Goal: Information Seeking & Learning: Learn about a topic

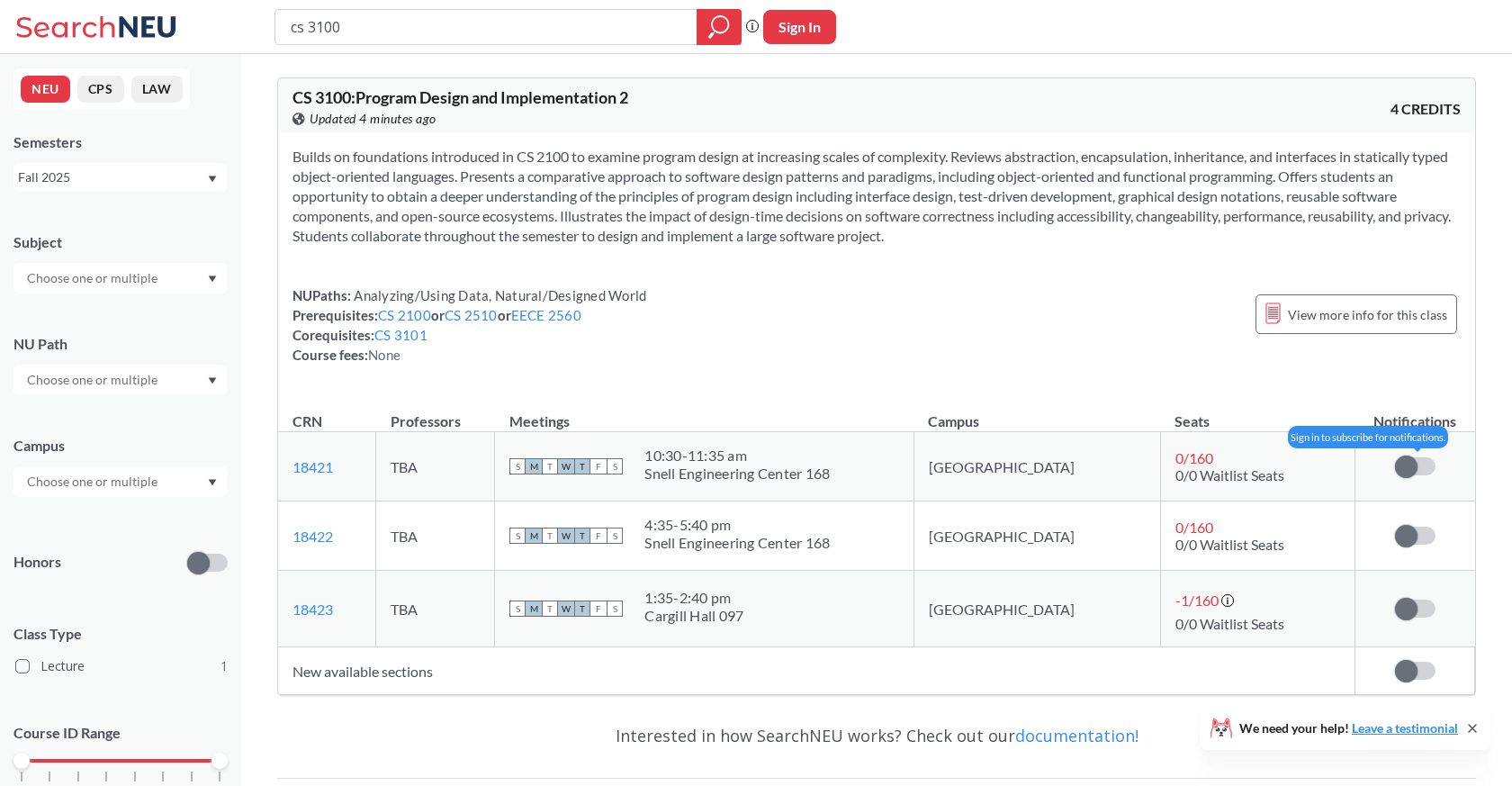
click at [1413, 474] on span at bounding box center [1406, 466] width 22 height 22
click at [1395, 457] on input "checkbox" at bounding box center [1395, 457] width 0 height 0
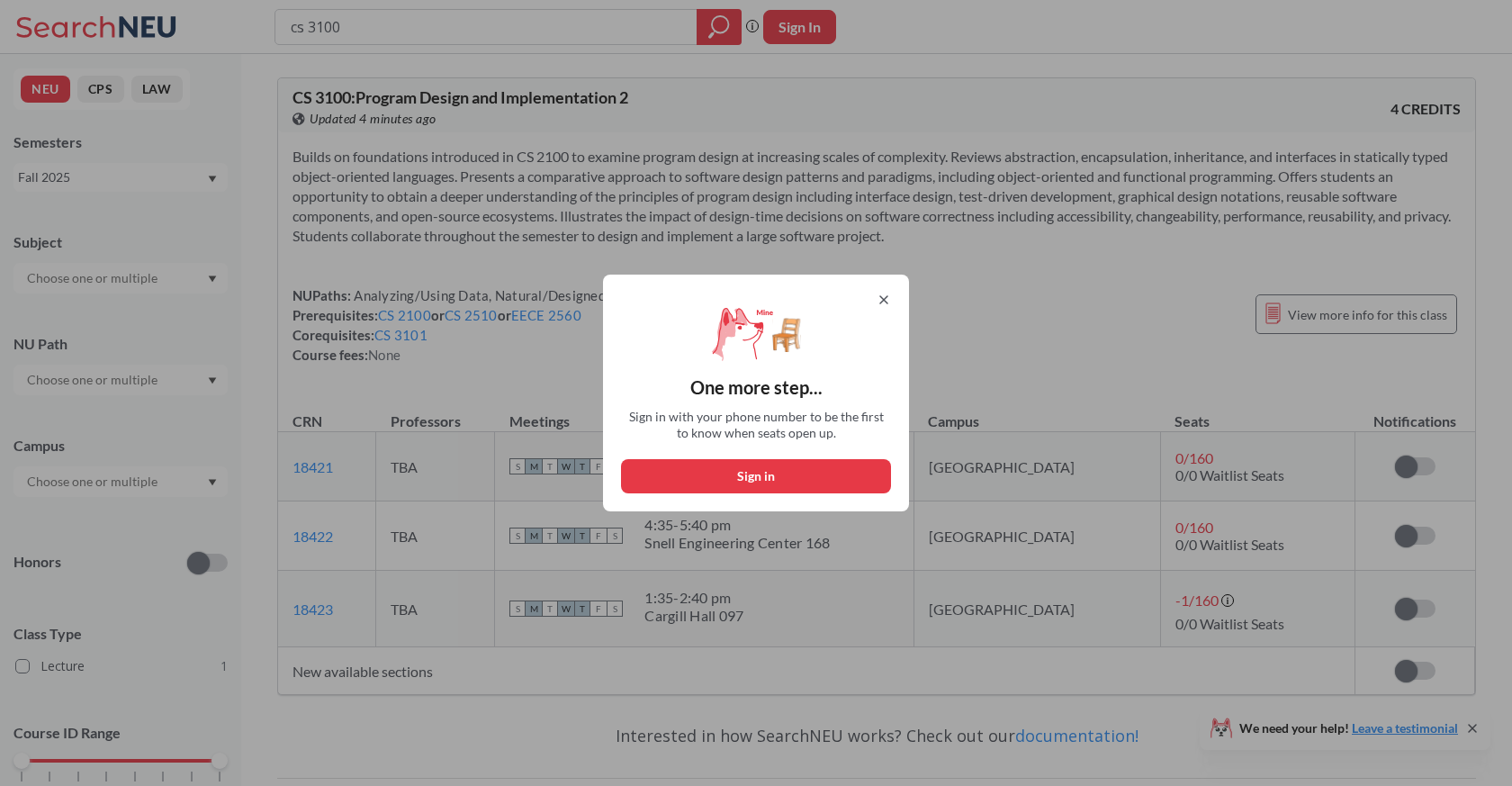
click at [775, 476] on button "Sign in" at bounding box center [756, 476] width 270 height 35
select select "US"
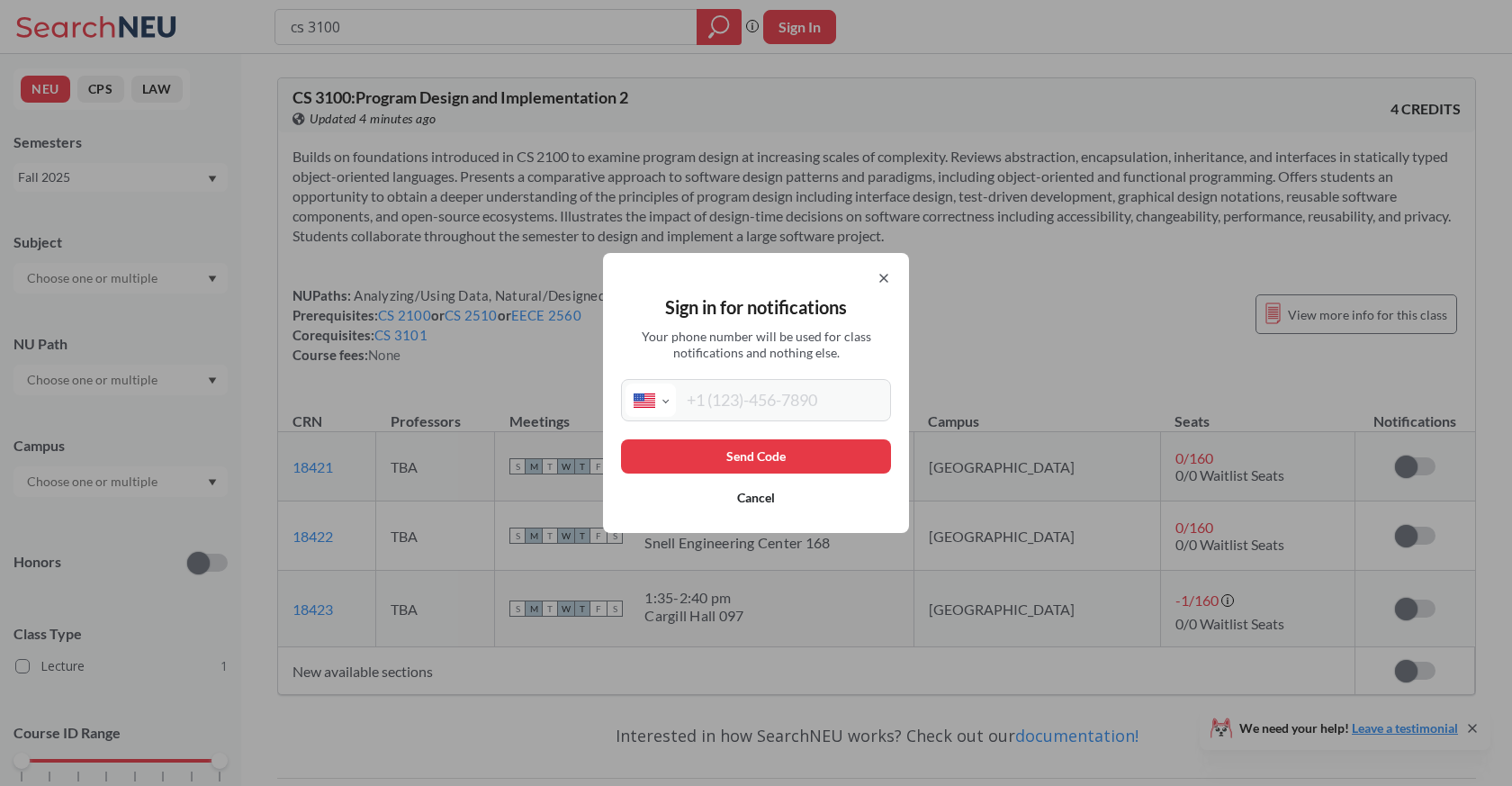
click at [700, 396] on input "tel" at bounding box center [780, 400] width 210 height 34
type input "(786) 470-4045"
click at [769, 454] on button "Send Code" at bounding box center [756, 456] width 270 height 35
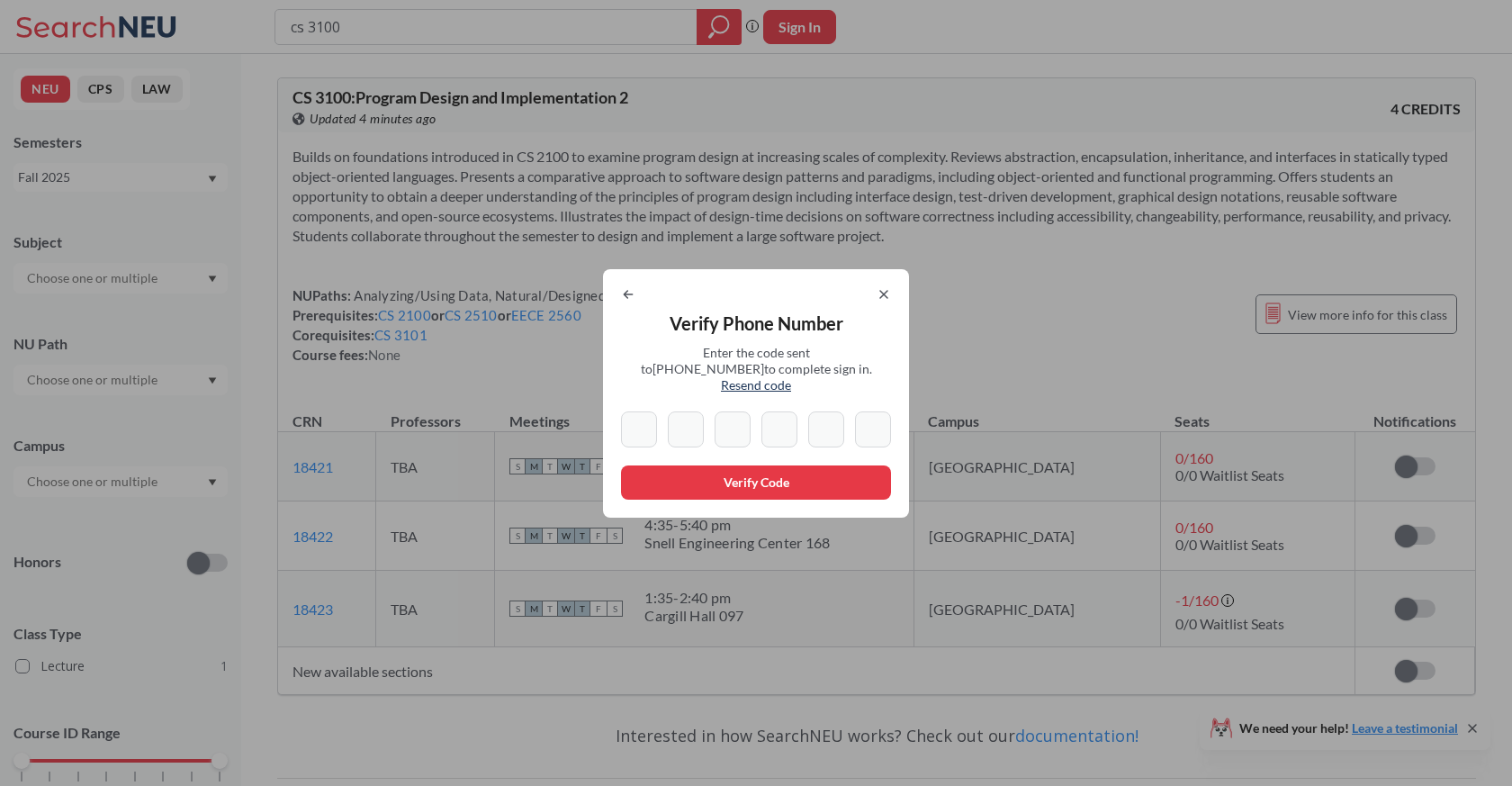
type input "0"
type input "4"
type input "7"
type input "8"
type input "1"
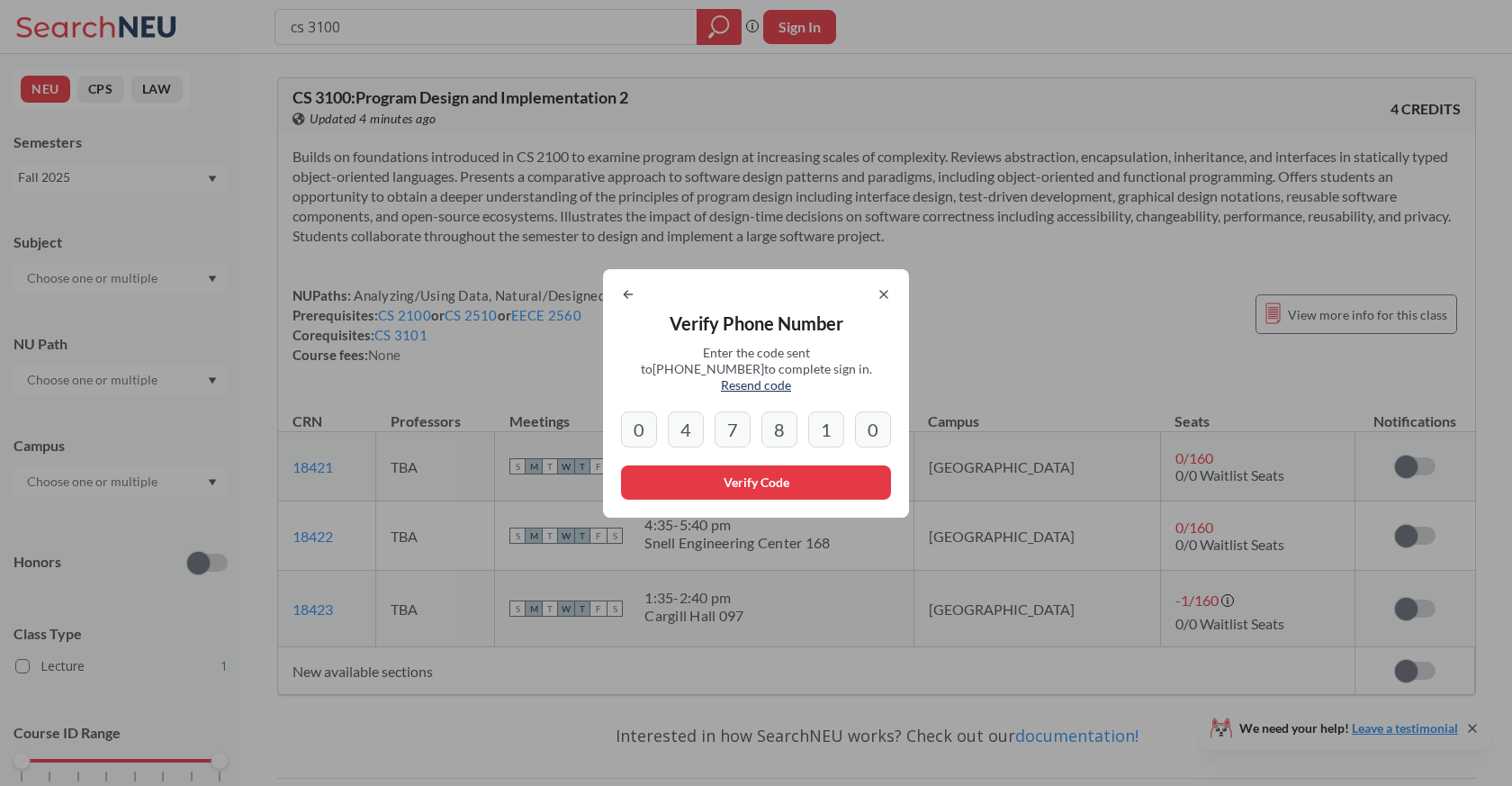
type input "0"
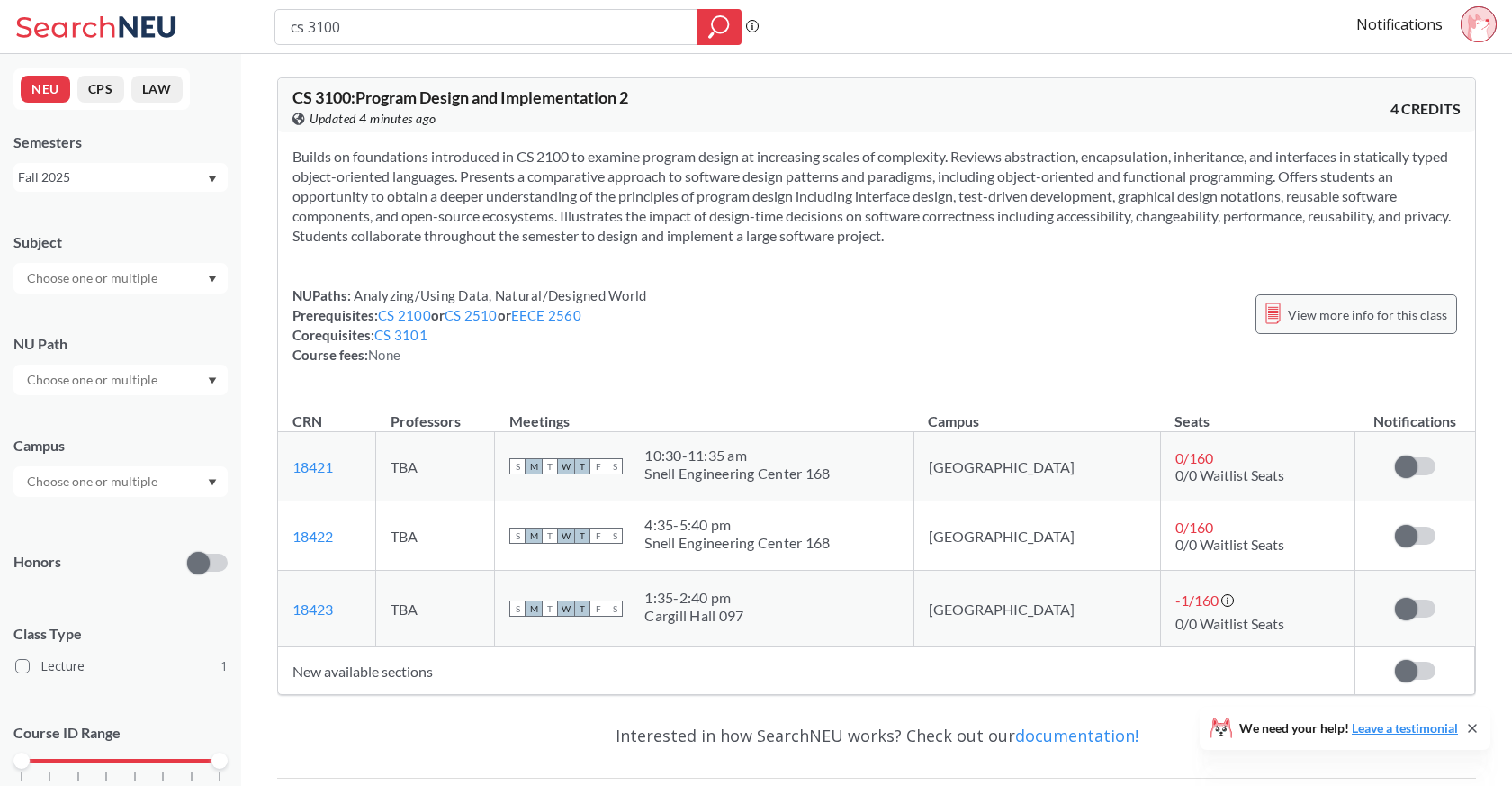
click at [1404, 313] on span "View more info for this class" at bounding box center [1368, 315] width 160 height 22
click at [1430, 531] on label at bounding box center [1415, 536] width 40 height 18
click at [1395, 527] on input "checkbox" at bounding box center [1395, 527] width 0 height 0
click at [1026, 83] on div "CS 3100 : Program Design and Implementation 2 View this course on Banner. Updat…" at bounding box center [877, 106] width 1197 height 54
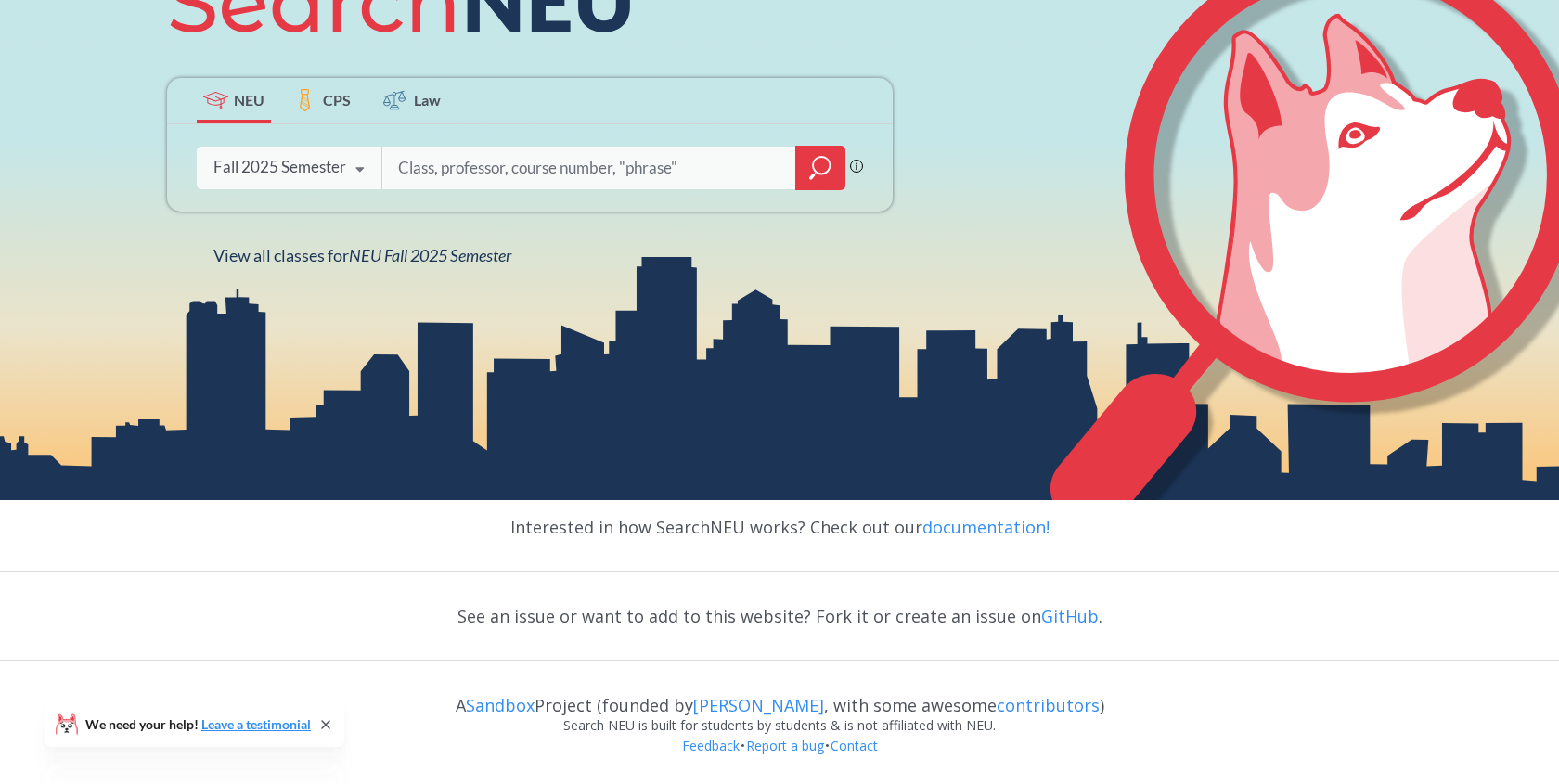
scroll to position [343, 0]
click at [949, 533] on link "documentation!" at bounding box center [987, 527] width 127 height 22
